Goal: Task Accomplishment & Management: Manage account settings

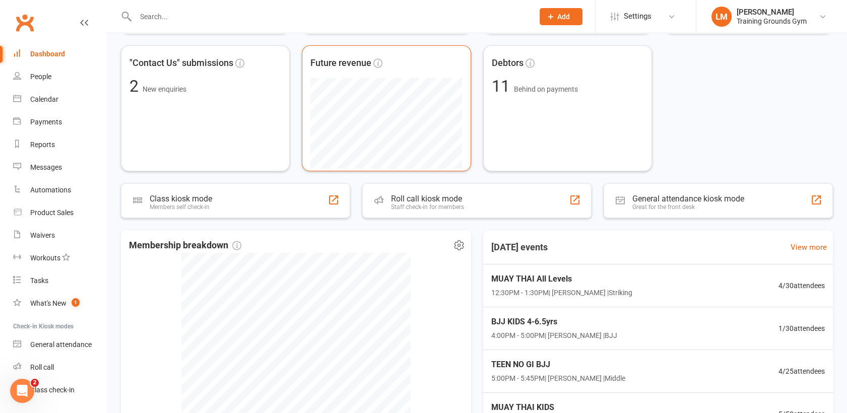
scroll to position [179, 0]
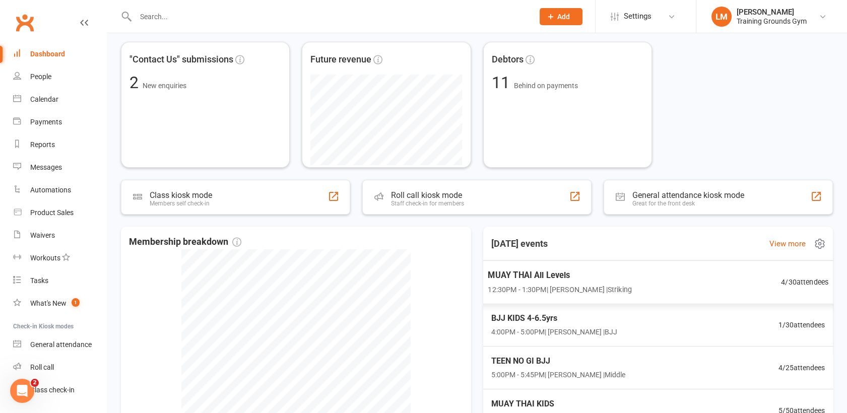
click at [543, 284] on span "12:30PM - 1:30PM | [PERSON_NAME] | Striking" at bounding box center [560, 290] width 144 height 12
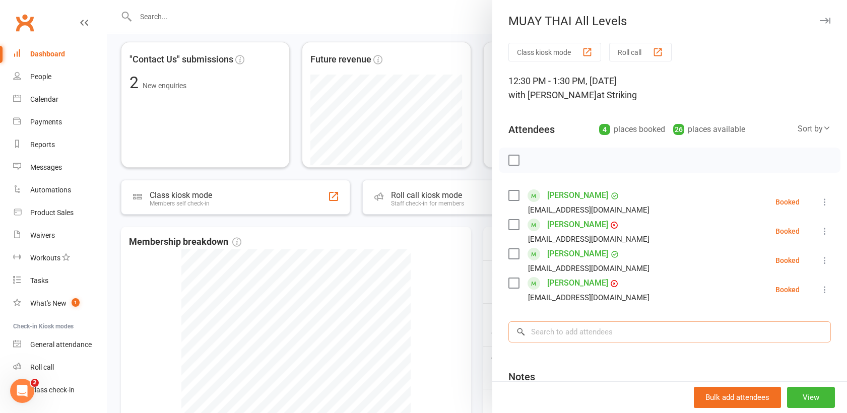
click at [557, 340] on input "search" at bounding box center [670, 332] width 323 height 21
type input "[PERSON_NAME]"
type input "i"
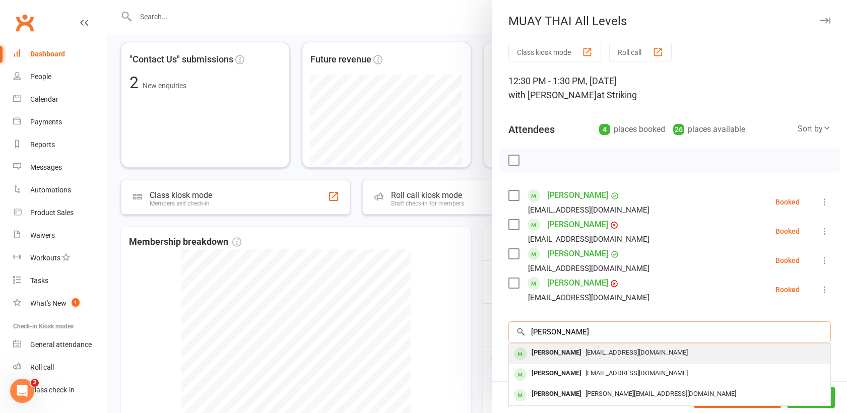
type input "[PERSON_NAME]"
click at [537, 355] on div "[PERSON_NAME]" at bounding box center [557, 353] width 58 height 15
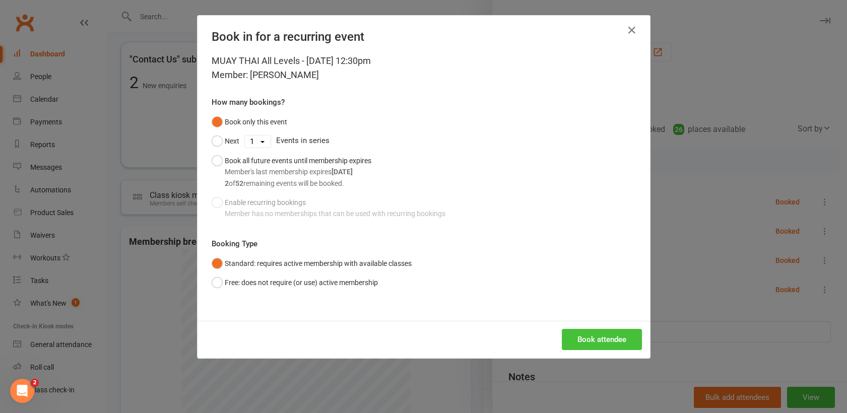
click at [601, 337] on button "Book attendee" at bounding box center [602, 339] width 80 height 21
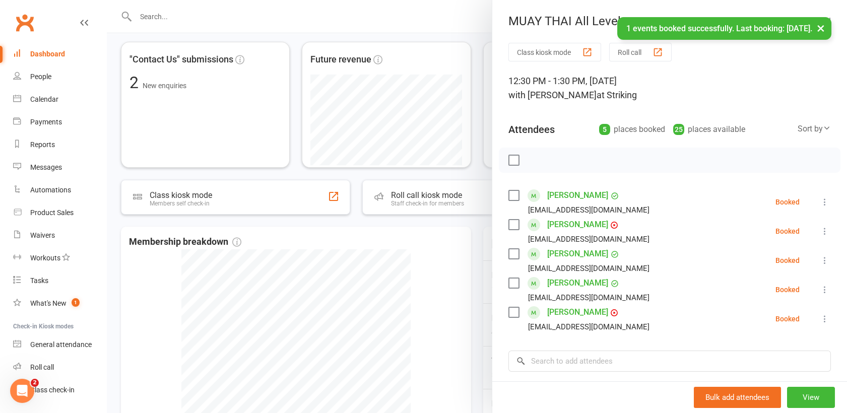
click at [441, 305] on div at bounding box center [477, 206] width 741 height 413
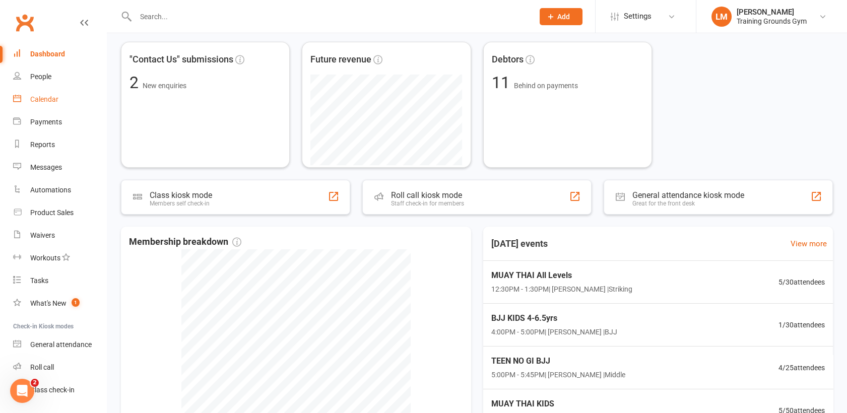
click at [44, 101] on div "Calendar" at bounding box center [44, 99] width 28 height 8
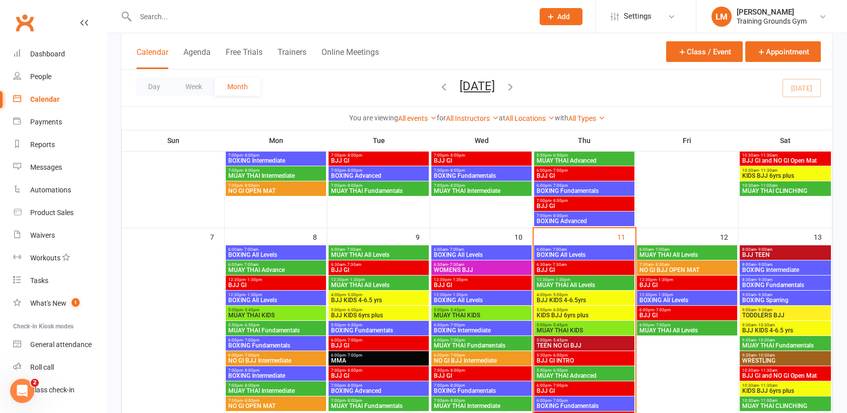
scroll to position [205, 0]
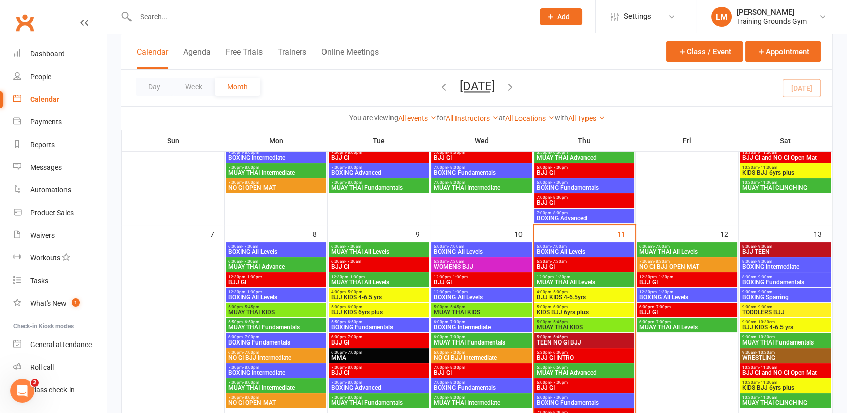
click at [689, 297] on span "BOXING All Levels" at bounding box center [687, 297] width 96 height 6
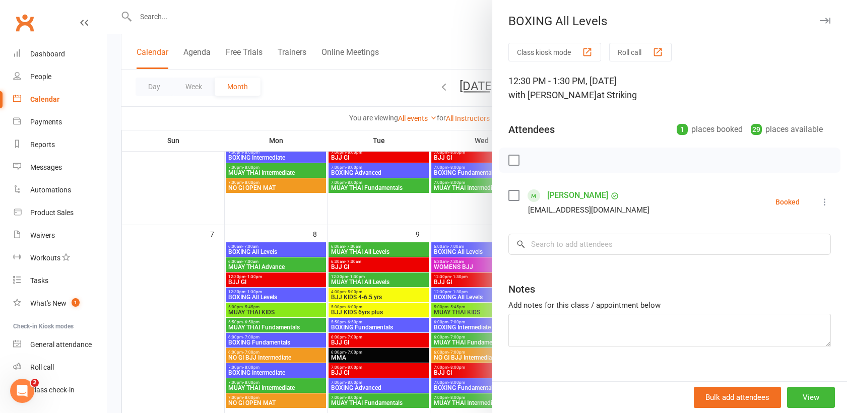
click at [432, 28] on div at bounding box center [477, 206] width 741 height 413
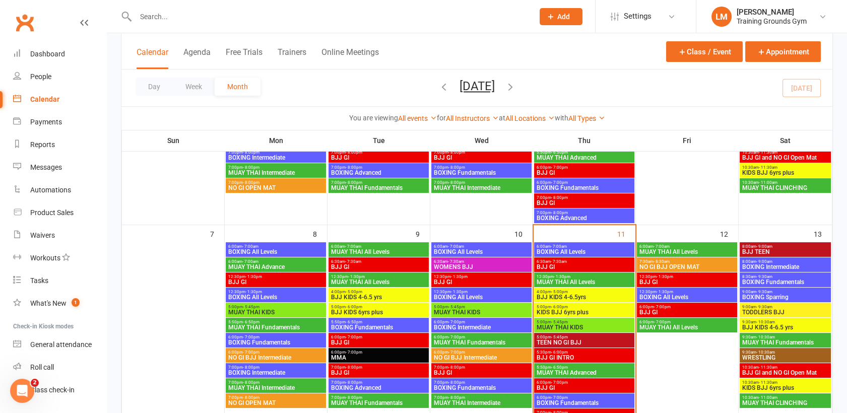
click at [171, 19] on input "text" at bounding box center [330, 17] width 394 height 14
type input "N"
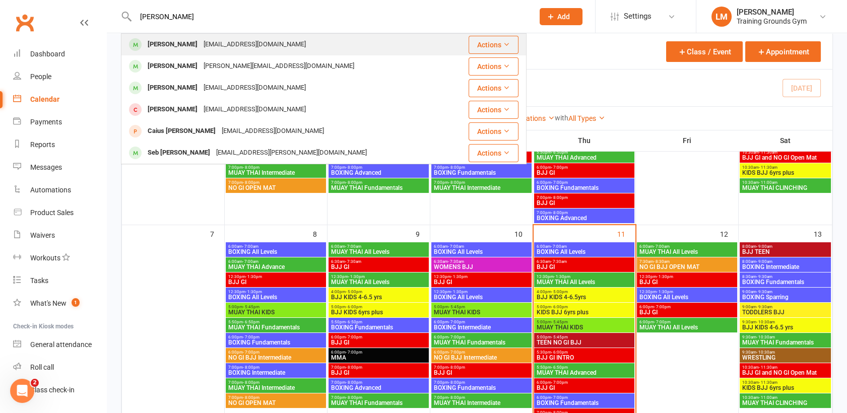
type input "[PERSON_NAME]"
click at [181, 47] on div "[PERSON_NAME]" at bounding box center [173, 44] width 56 height 15
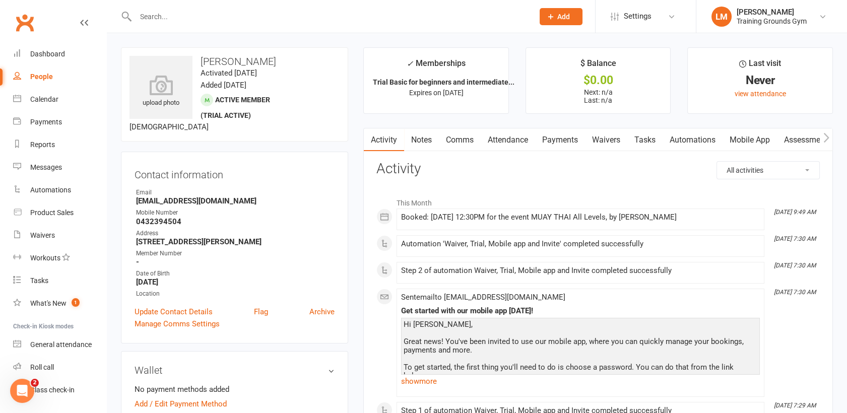
click at [515, 144] on link "Attendance" at bounding box center [508, 140] width 54 height 23
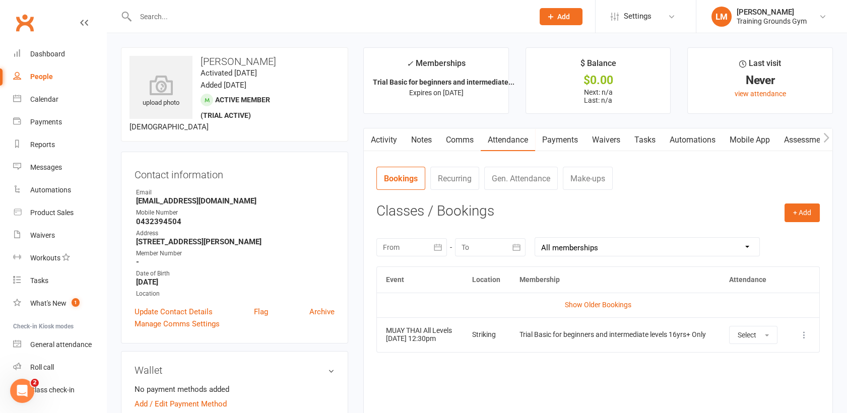
click at [800, 334] on icon at bounding box center [805, 335] width 10 height 10
click at [777, 403] on link "Remove booking" at bounding box center [760, 395] width 100 height 20
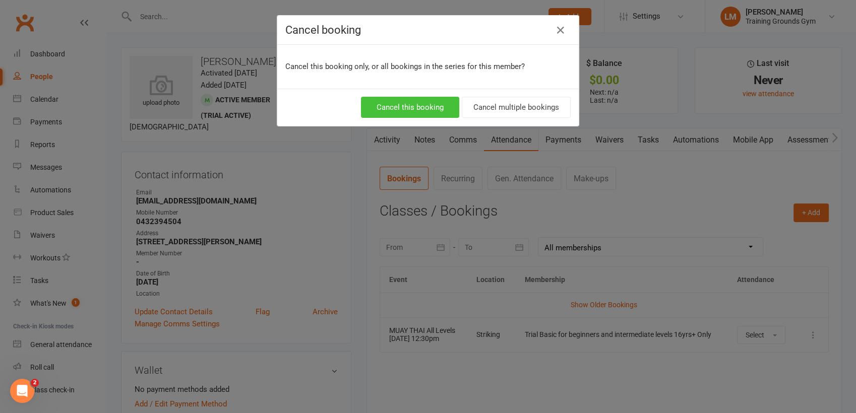
click at [416, 107] on button "Cancel this booking" at bounding box center [410, 107] width 98 height 21
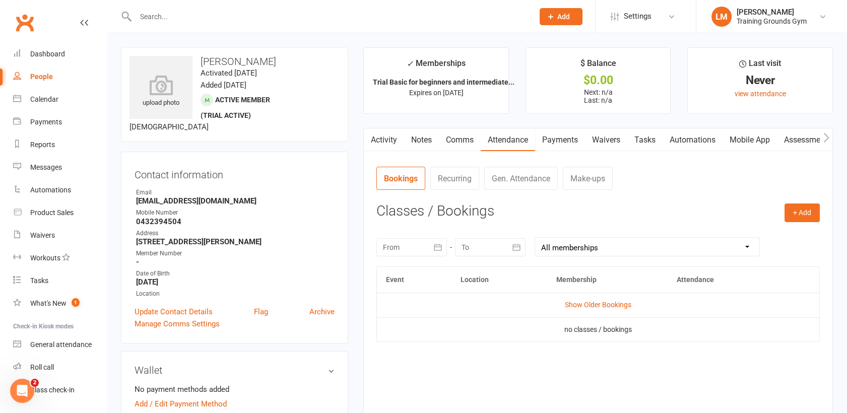
click at [383, 141] on link "Activity" at bounding box center [384, 140] width 40 height 23
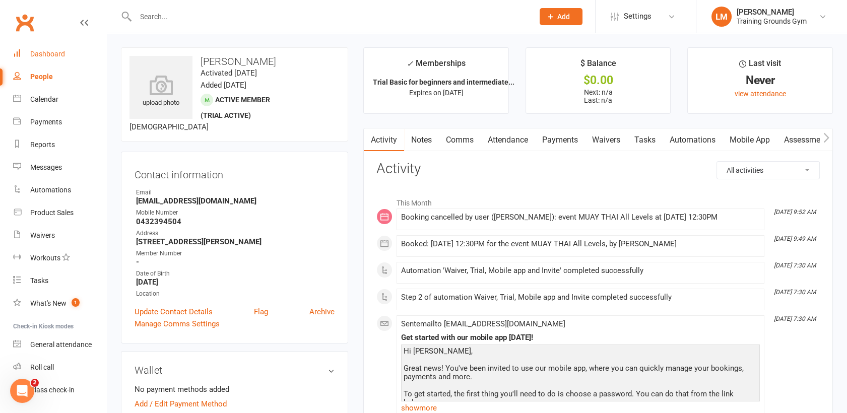
click at [54, 56] on div "Dashboard" at bounding box center [47, 54] width 35 height 8
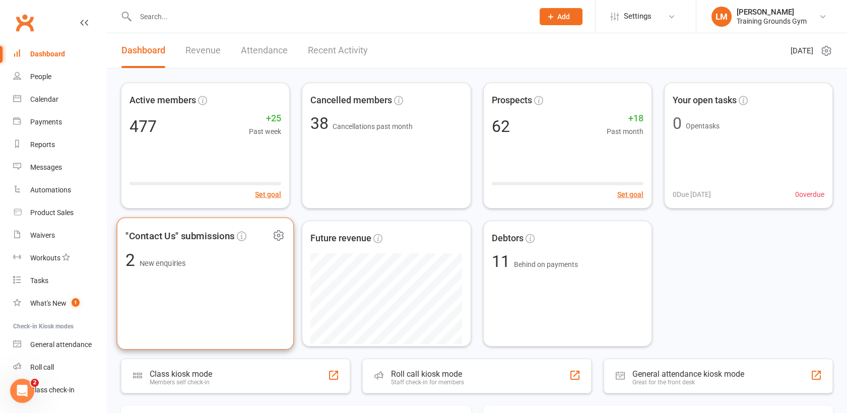
click at [218, 303] on div ""Contact Us" submissions 2 New enquiries" at bounding box center [205, 284] width 177 height 133
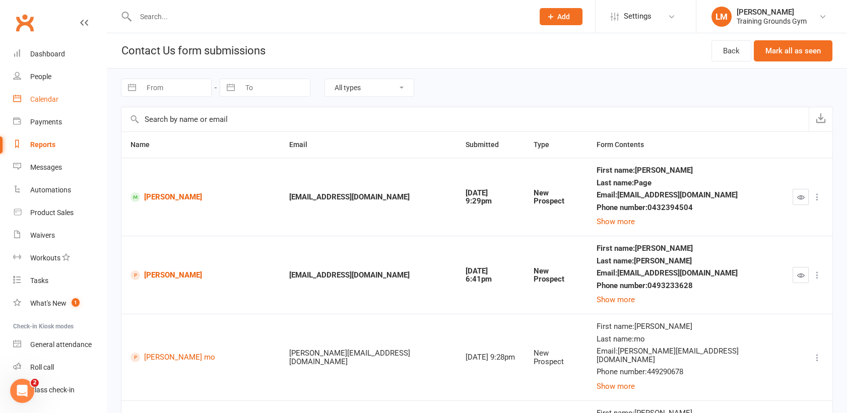
click at [38, 102] on div "Calendar" at bounding box center [44, 99] width 28 height 8
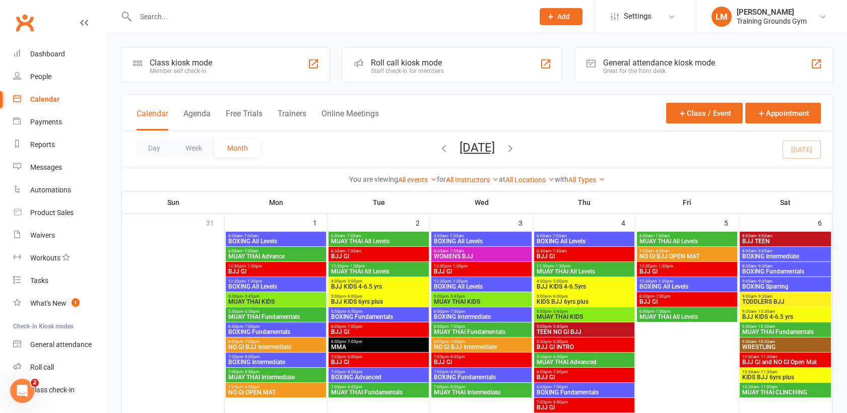
click at [582, 284] on span "BJJ KIDS 4-6.5yrs" at bounding box center [584, 287] width 96 height 6
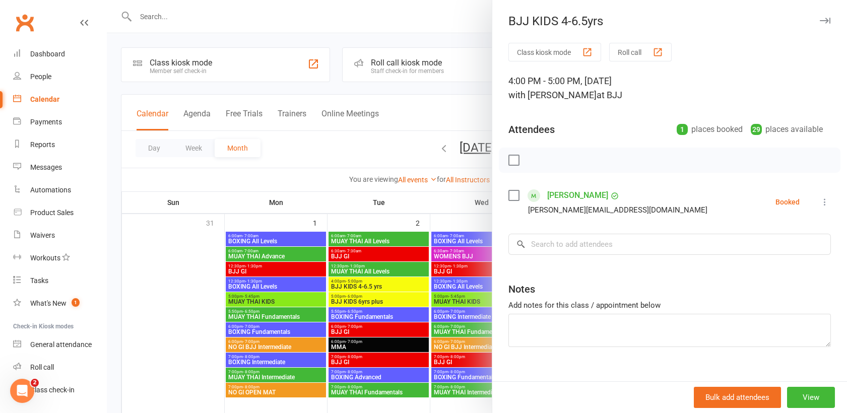
click at [464, 95] on div at bounding box center [477, 206] width 741 height 413
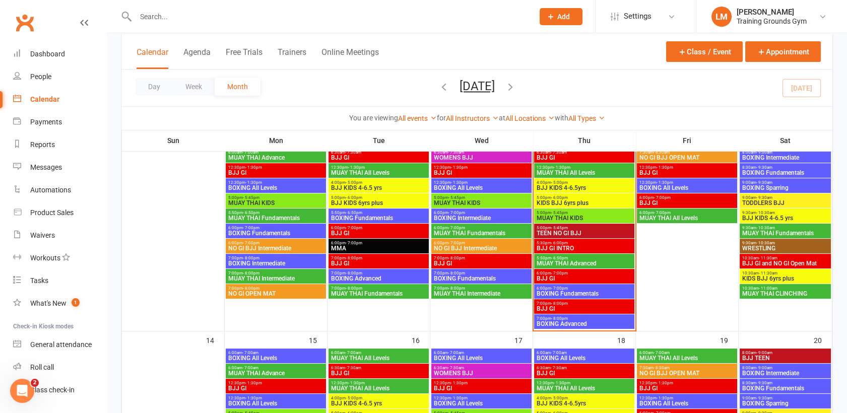
scroll to position [314, 0]
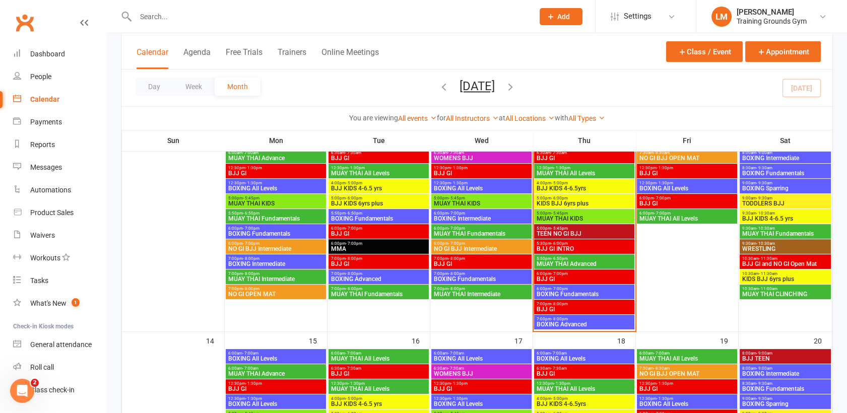
click at [566, 170] on span "MUAY THAI All Levels" at bounding box center [584, 173] width 96 height 6
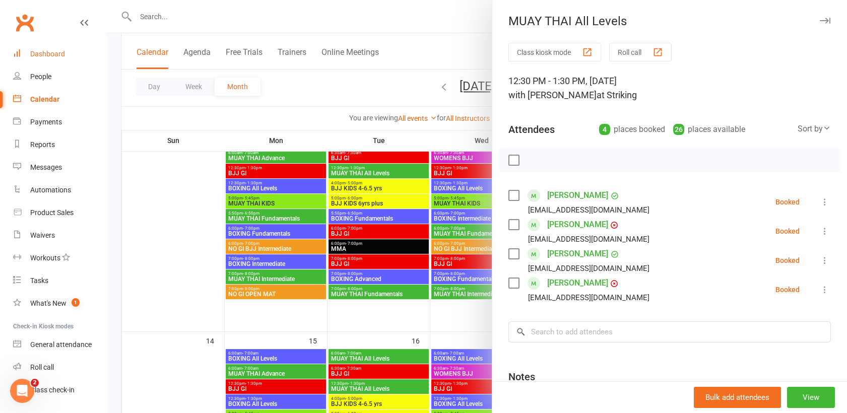
click at [46, 50] on div "Dashboard" at bounding box center [47, 54] width 35 height 8
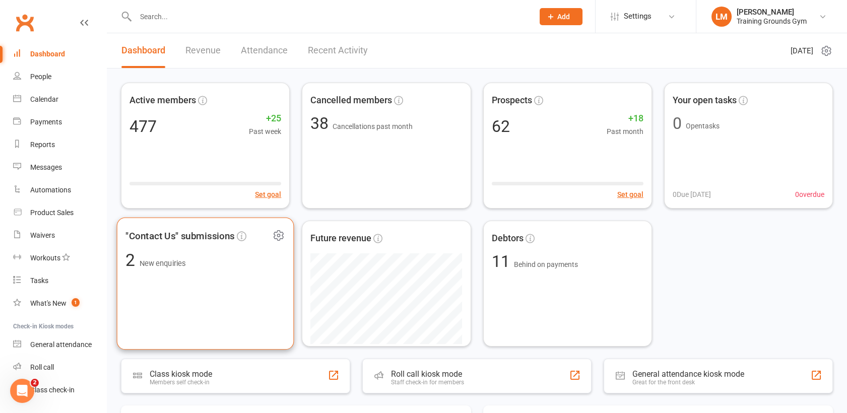
click at [208, 272] on div ""Contact Us" submissions 2 New enquiries" at bounding box center [205, 284] width 177 height 133
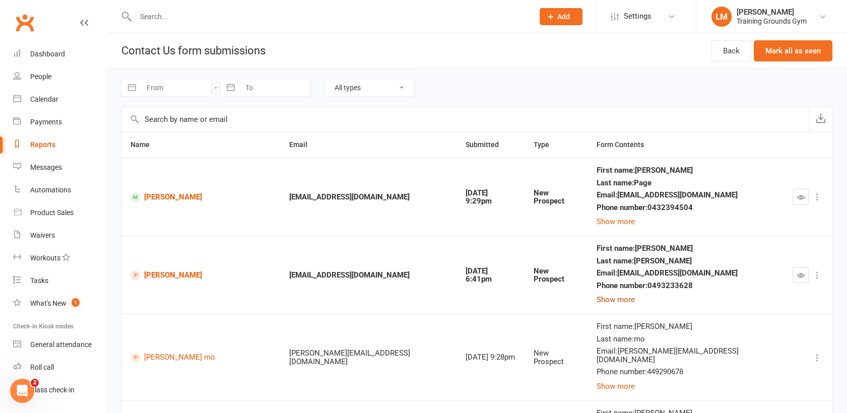
click at [618, 300] on button "Show more" at bounding box center [616, 300] width 38 height 12
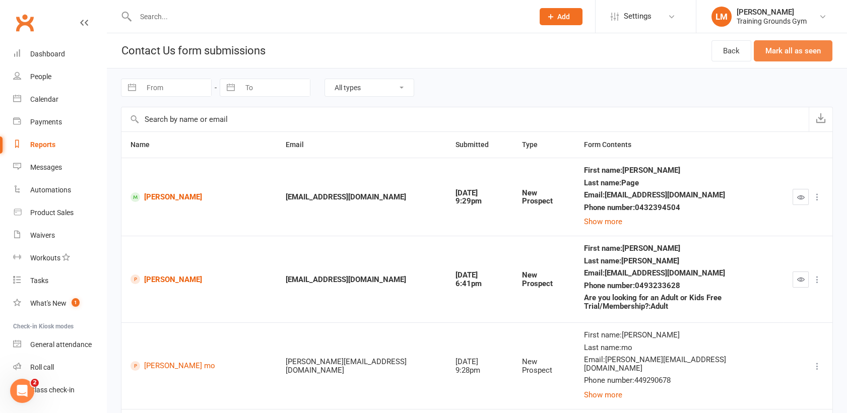
click at [786, 51] on button "Mark all as seen" at bounding box center [793, 50] width 79 height 21
